Goal: Task Accomplishment & Management: Manage account settings

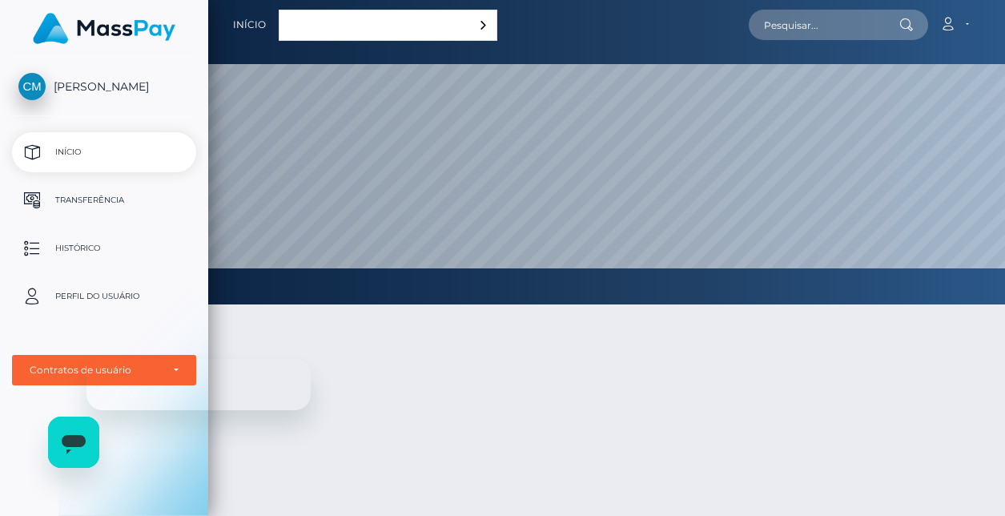
scroll to position [304, 797]
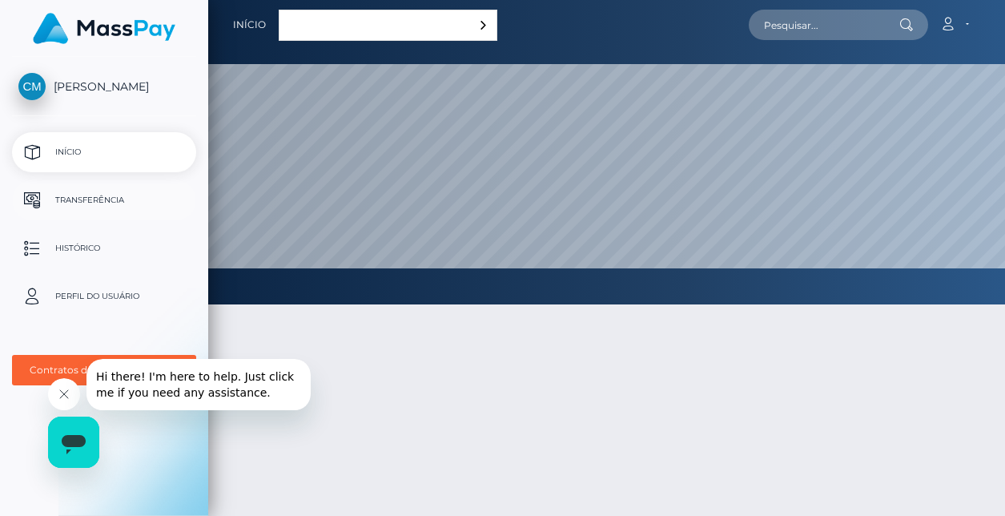
click at [128, 203] on p "Transferência" at bounding box center [103, 200] width 171 height 24
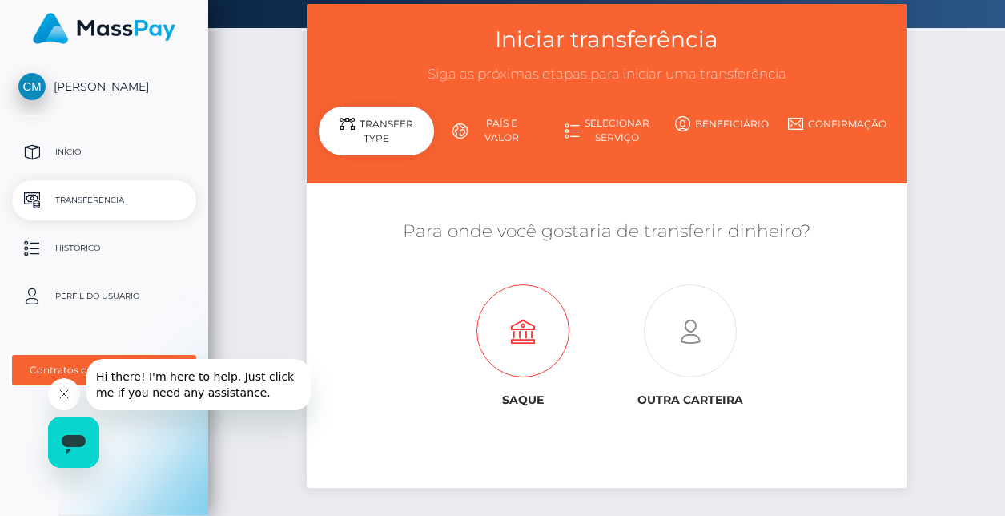
scroll to position [81, 0]
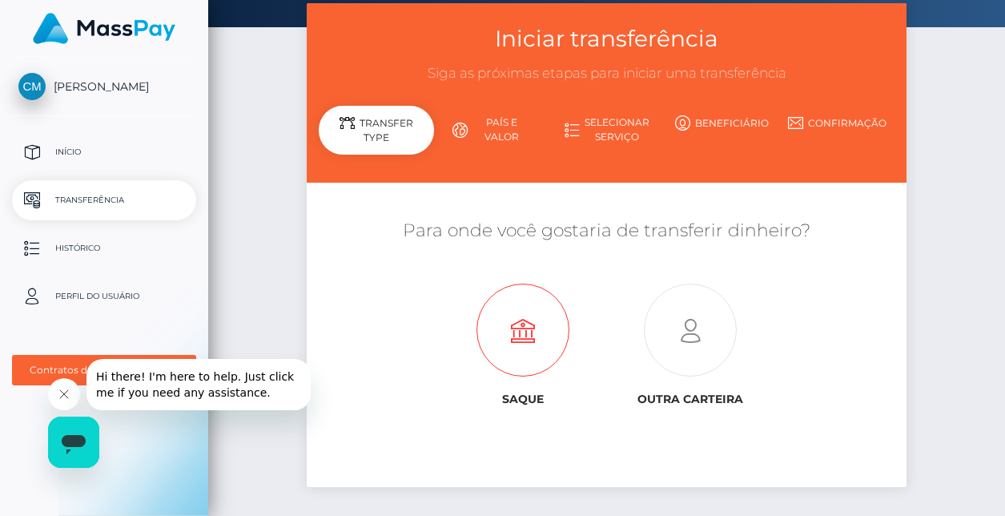
click at [531, 308] on icon at bounding box center [523, 330] width 167 height 93
click at [70, 396] on button "Fechar mensagem da empresa" at bounding box center [64, 394] width 32 height 32
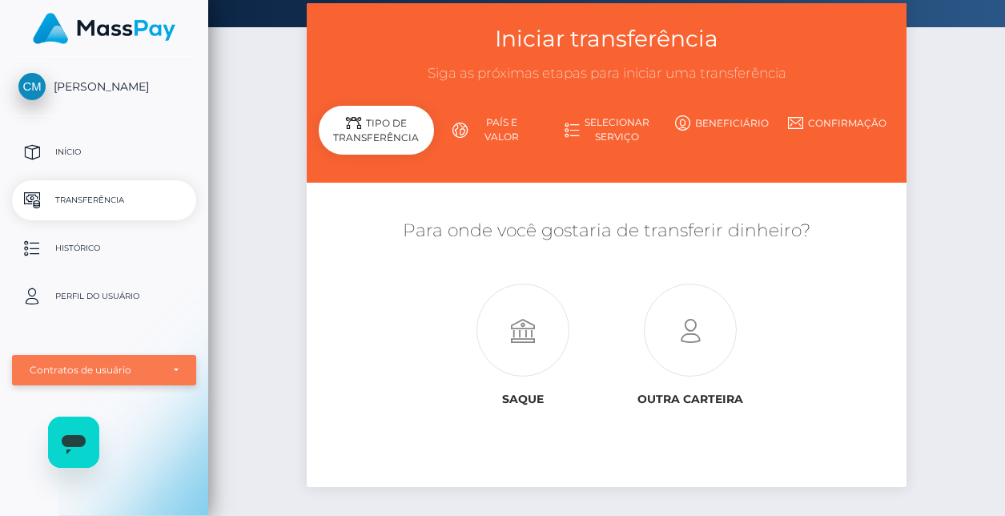
click at [106, 379] on div "Contratos de usuário" at bounding box center [104, 370] width 184 height 30
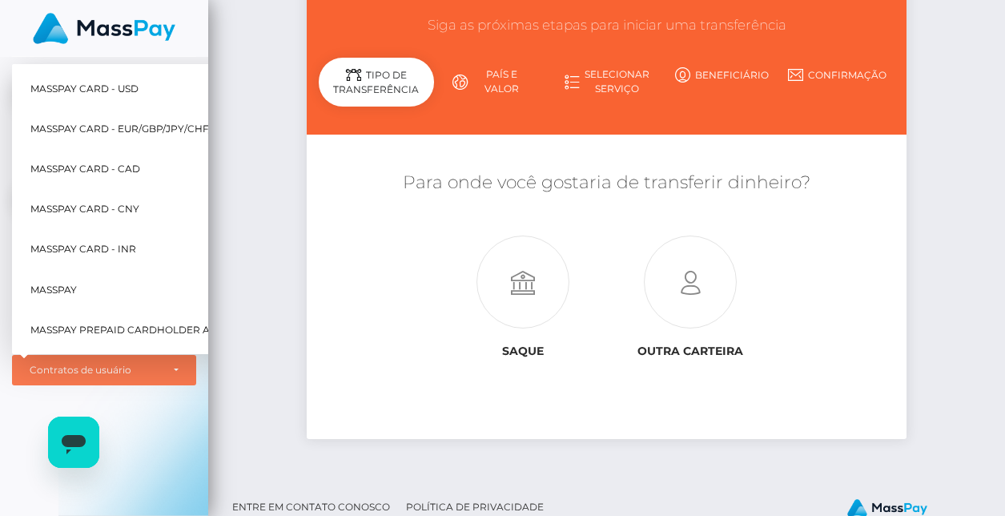
scroll to position [121, 0]
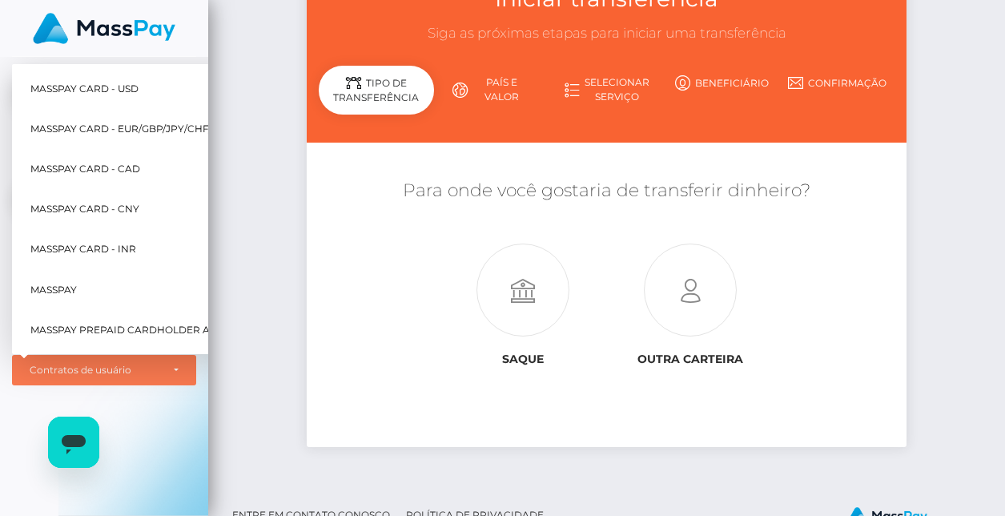
click at [161, 397] on div "Carina Bento Martins Início Transferência Histórico Perfil do usuário MassPay C…" at bounding box center [104, 285] width 208 height 456
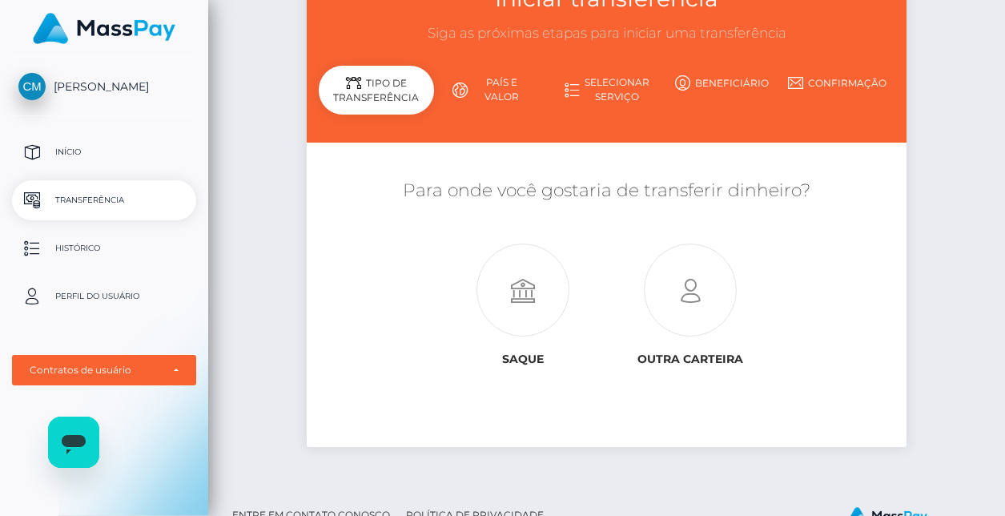
click at [100, 294] on p "Perfil do usuário" at bounding box center [103, 296] width 171 height 24
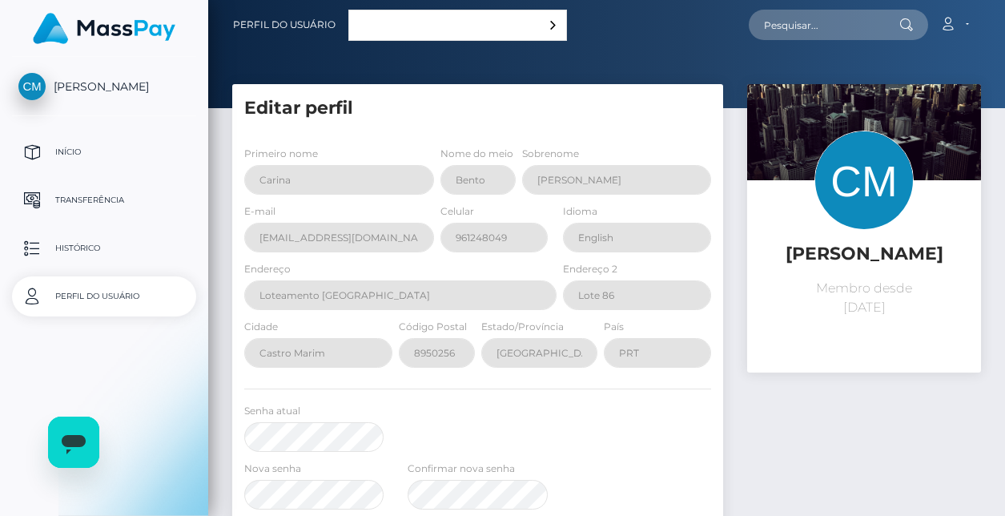
select select
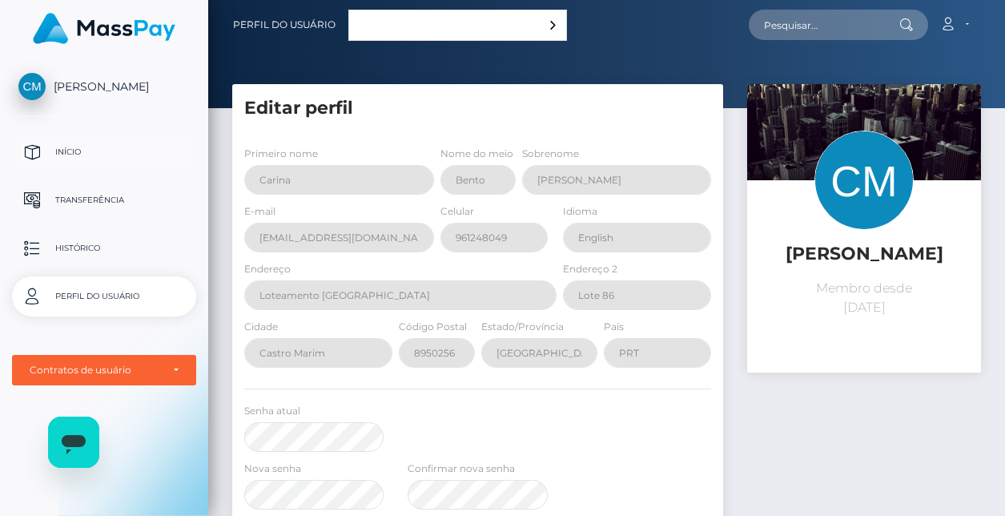
click at [167, 171] on link "Início" at bounding box center [104, 152] width 184 height 40
click at [964, 32] on link "Conta" at bounding box center [953, 25] width 47 height 34
